Goal: Task Accomplishment & Management: Manage account settings

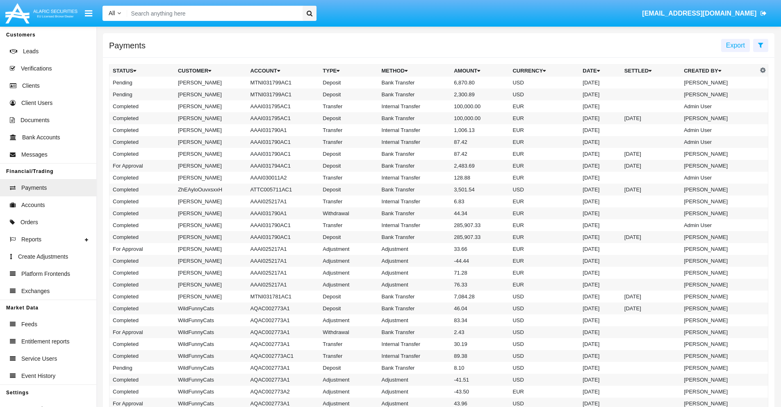
click at [761, 45] on icon at bounding box center [760, 45] width 5 height 7
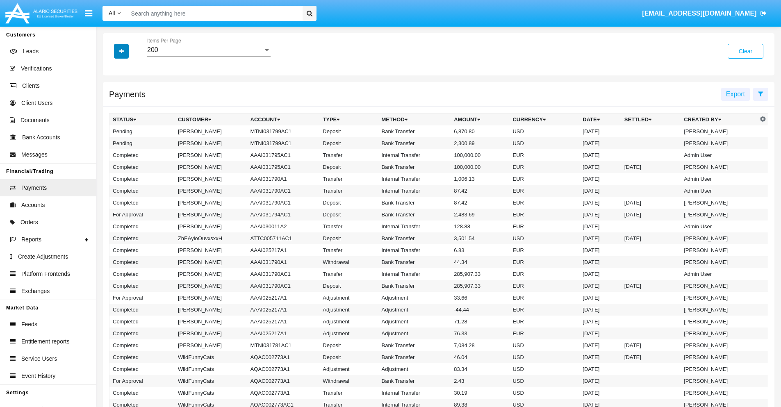
click at [121, 51] on icon "button" at bounding box center [121, 51] width 5 height 6
click at [128, 68] on span "Status" at bounding box center [128, 68] width 18 height 10
click at [113, 71] on input "Status" at bounding box center [112, 71] width 0 height 0
checkbox input "true"
click at [121, 51] on icon "button" at bounding box center [121, 51] width 5 height 6
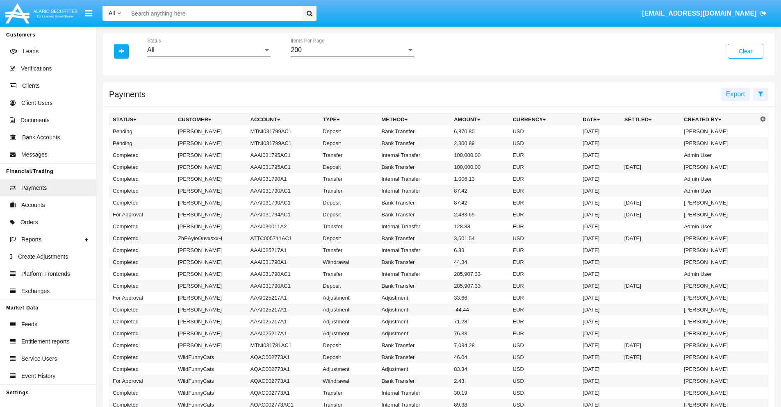
click at [209, 50] on div "All" at bounding box center [205, 49] width 116 height 7
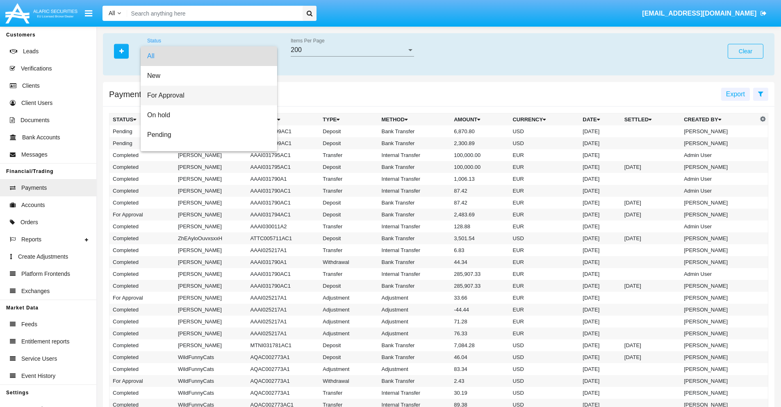
click at [206, 96] on span "For Approval" at bounding box center [208, 96] width 123 height 20
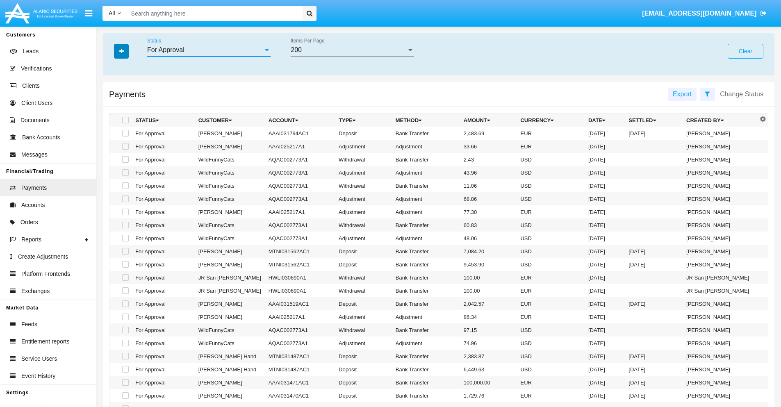
click at [121, 51] on icon "button" at bounding box center [121, 51] width 5 height 6
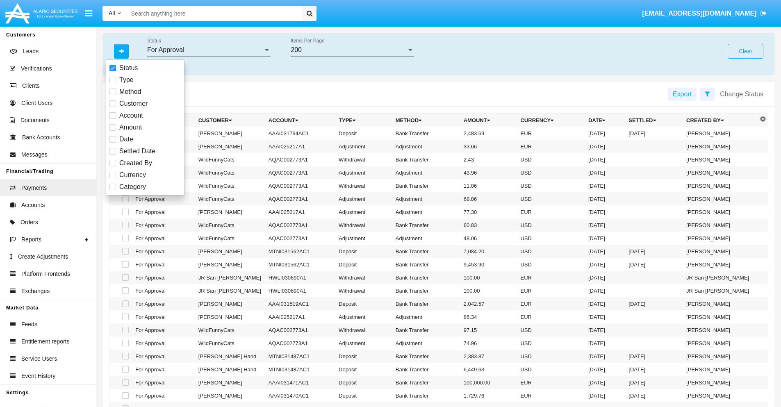
click at [132, 175] on span "Currency" at bounding box center [132, 175] width 27 height 10
click at [113, 178] on input "Currency" at bounding box center [112, 178] width 0 height 0
checkbox input "true"
click at [121, 51] on icon "button" at bounding box center [121, 51] width 5 height 6
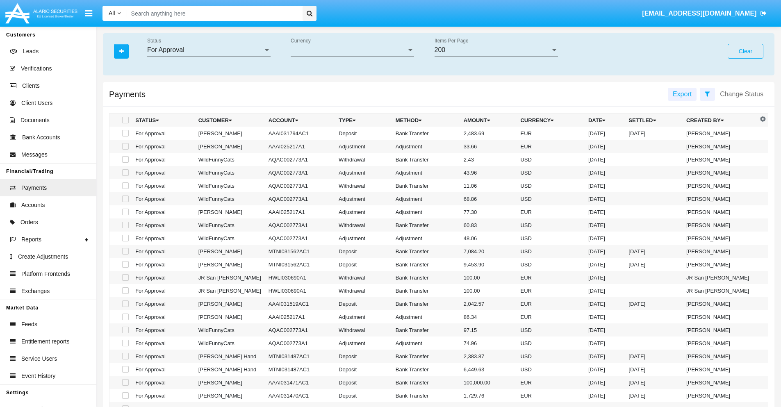
click at [352, 50] on span "Currency" at bounding box center [349, 49] width 116 height 7
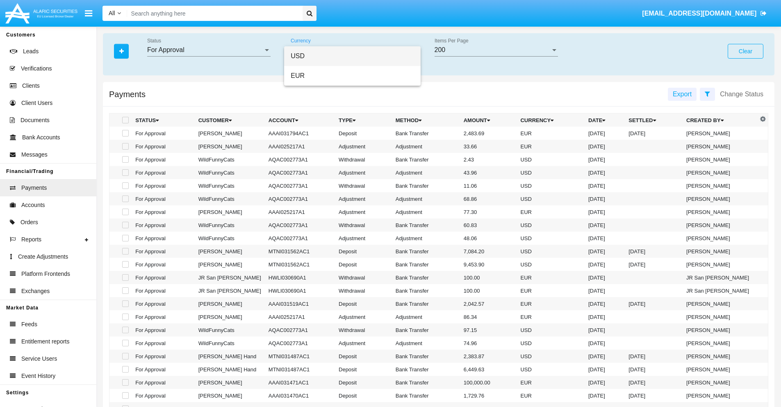
click at [352, 56] on span "USD" at bounding box center [352, 56] width 123 height 20
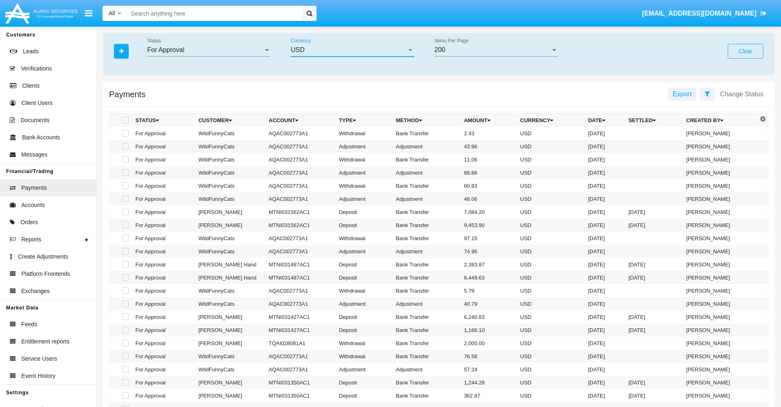
click at [125, 133] on span at bounding box center [125, 133] width 7 height 7
click at [125, 137] on input "checkbox" at bounding box center [125, 137] width 0 height 0
checkbox input "true"
click at [125, 146] on span at bounding box center [125, 146] width 7 height 7
click at [125, 150] on input "checkbox" at bounding box center [125, 150] width 0 height 0
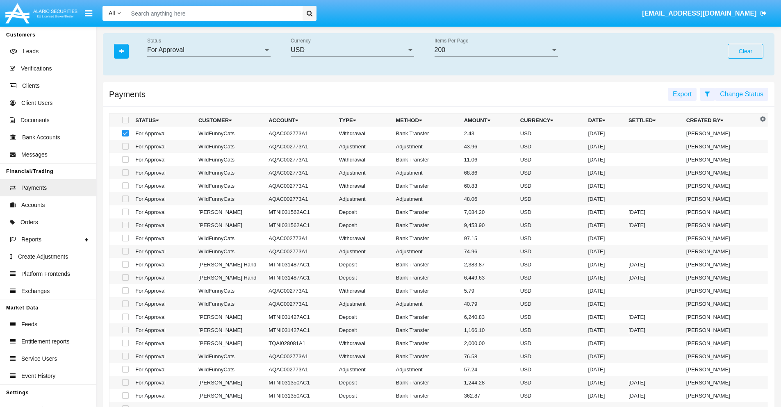
checkbox input "true"
click at [742, 94] on button "Change Status" at bounding box center [741, 94] width 53 height 13
